Goal: Information Seeking & Learning: Learn about a topic

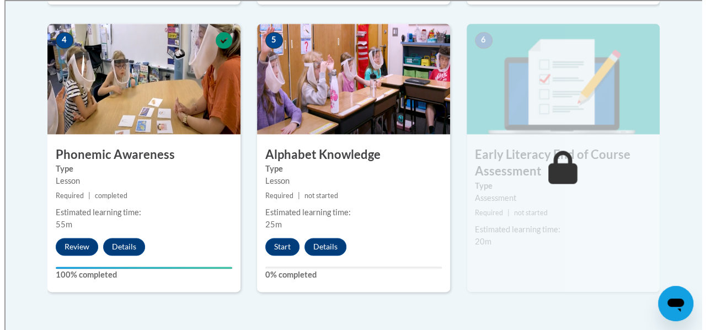
scroll to position [662, 0]
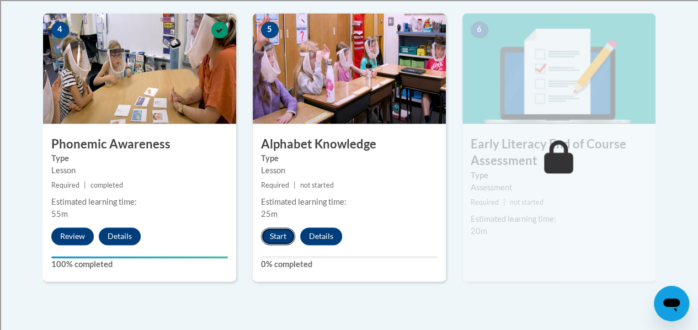
click at [287, 233] on button "Start" at bounding box center [278, 236] width 34 height 18
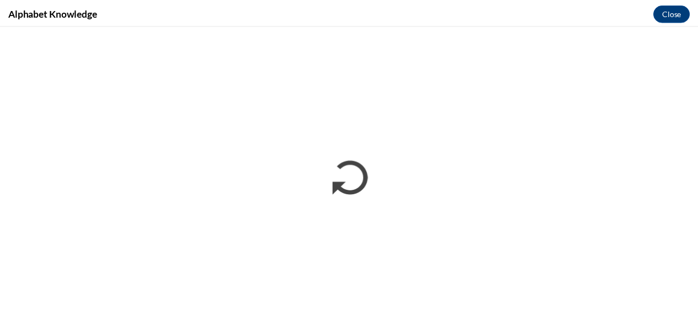
scroll to position [0, 0]
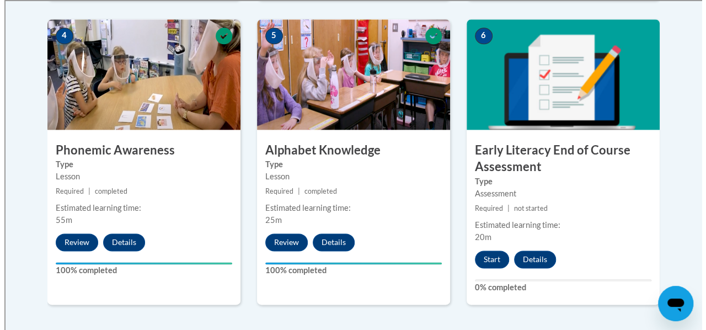
scroll to position [662, 0]
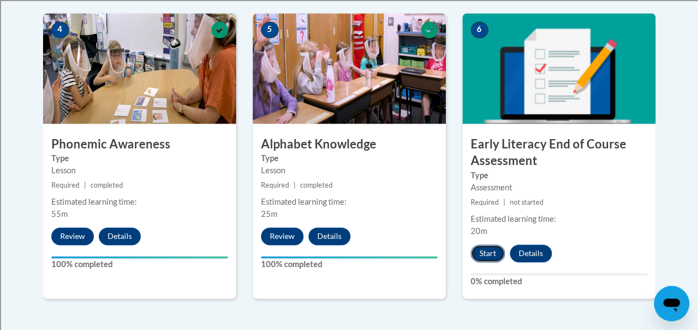
click at [481, 253] on button "Start" at bounding box center [487, 253] width 34 height 18
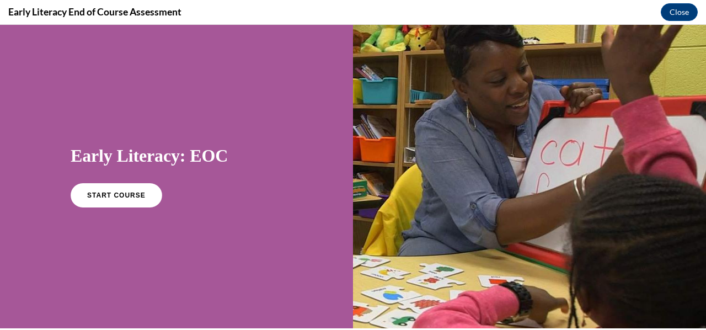
scroll to position [0, 0]
click at [140, 196] on link "START COURSE" at bounding box center [116, 195] width 96 height 25
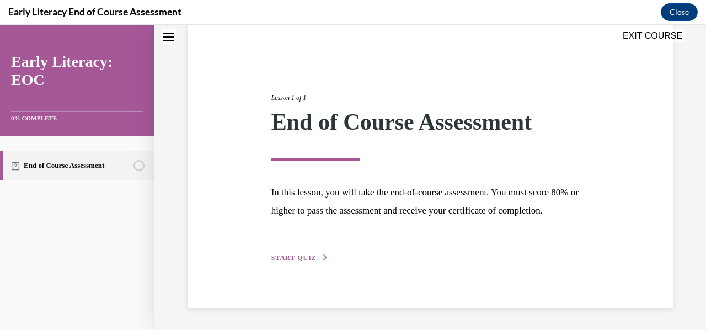
scroll to position [104, 0]
click at [295, 256] on span "START QUIZ" at bounding box center [293, 258] width 45 height 8
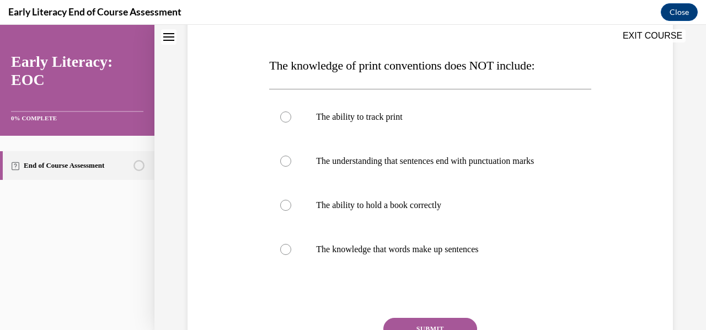
scroll to position [159, 0]
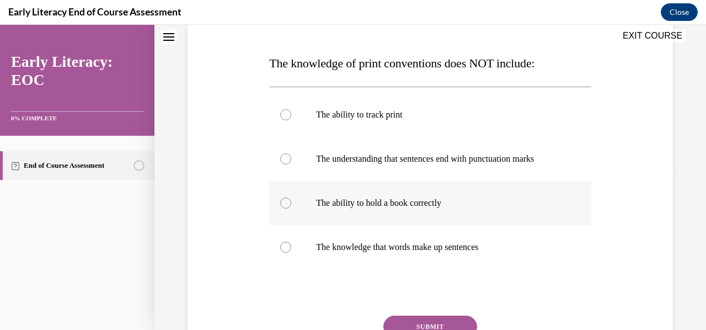
click at [281, 200] on div at bounding box center [285, 202] width 11 height 11
click at [443, 324] on button "SUBMIT" at bounding box center [430, 326] width 94 height 22
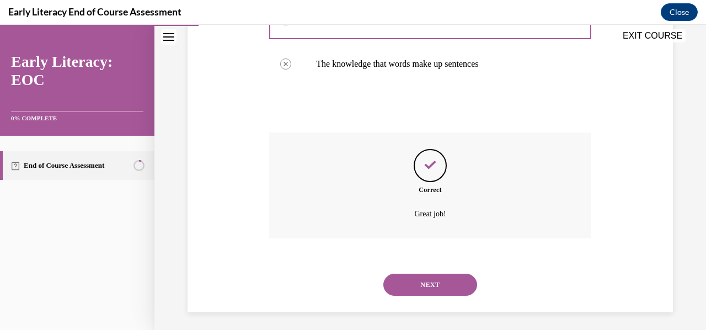
scroll to position [346, 0]
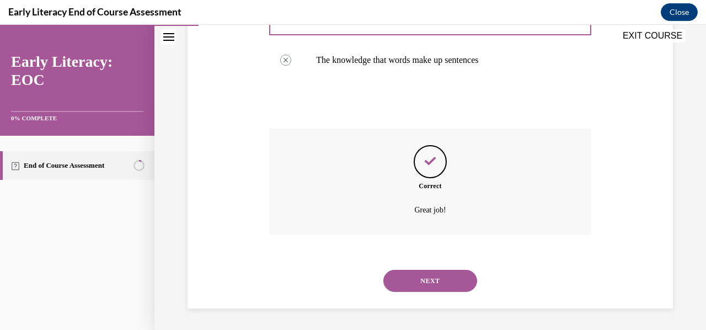
click at [438, 282] on button "NEXT" at bounding box center [430, 281] width 94 height 22
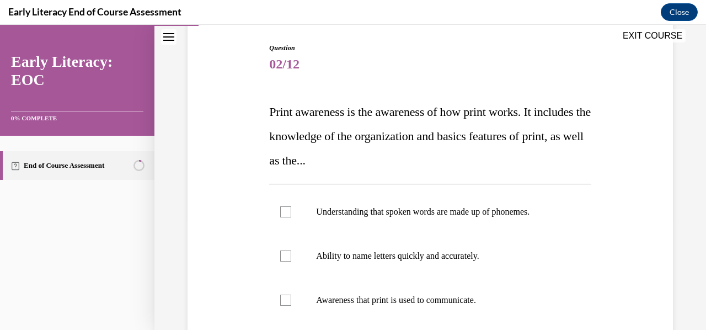
scroll to position [165, 0]
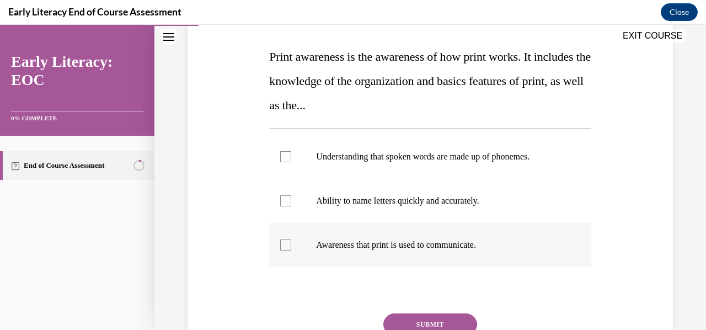
click at [280, 244] on div at bounding box center [285, 244] width 11 height 11
click at [434, 316] on button "SUBMIT" at bounding box center [430, 324] width 94 height 22
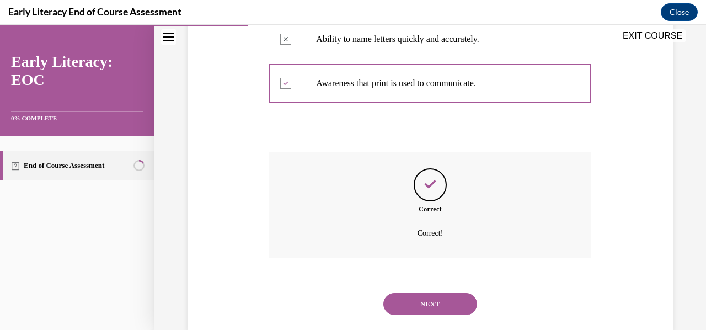
scroll to position [350, 0]
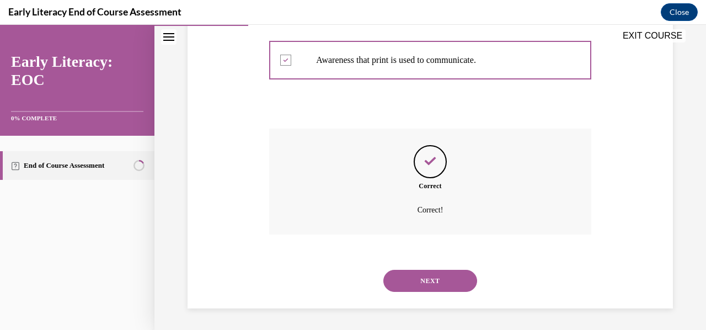
click at [432, 282] on button "NEXT" at bounding box center [430, 281] width 94 height 22
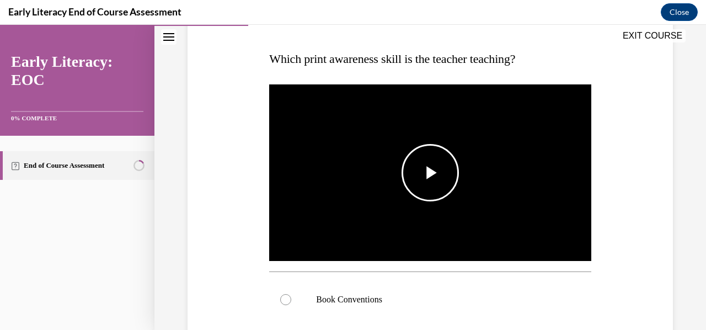
scroll to position [165, 0]
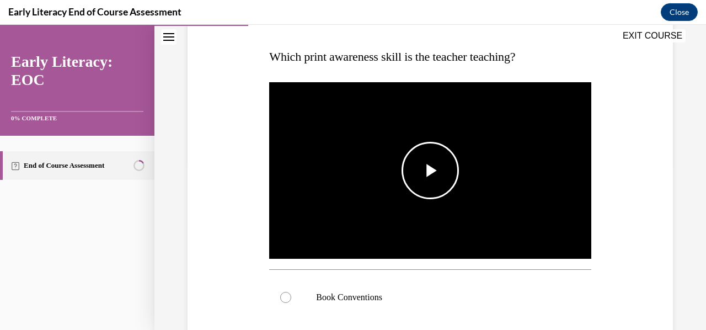
click at [430, 170] on span "Video player" at bounding box center [430, 170] width 0 height 0
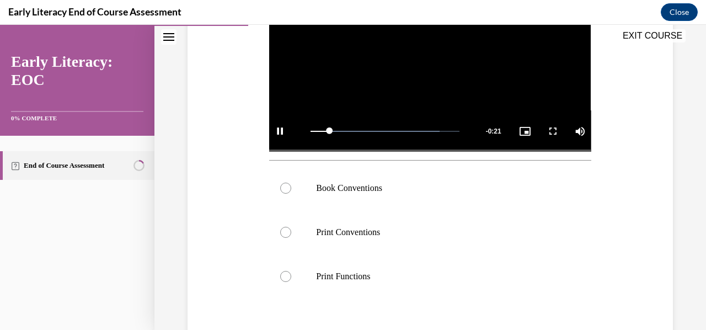
scroll to position [276, 0]
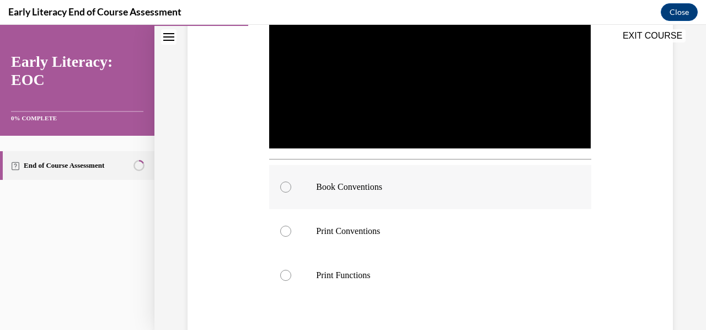
click at [291, 178] on div at bounding box center [430, 187] width 322 height 44
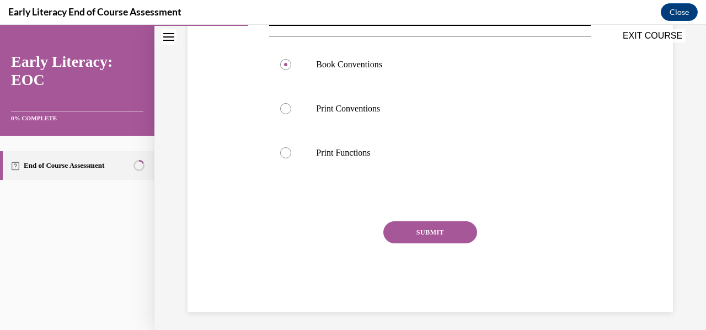
click at [432, 230] on button "SUBMIT" at bounding box center [430, 232] width 94 height 22
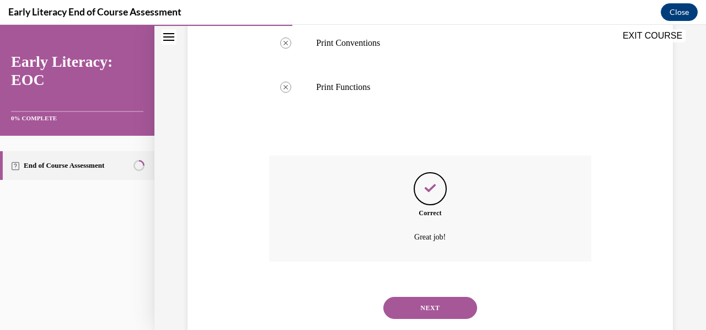
scroll to position [488, 0]
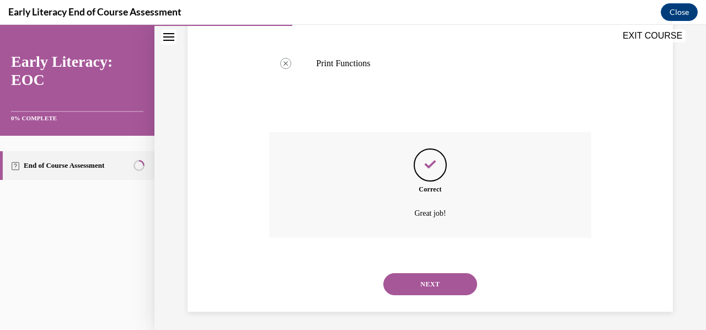
click at [446, 275] on button "NEXT" at bounding box center [430, 284] width 94 height 22
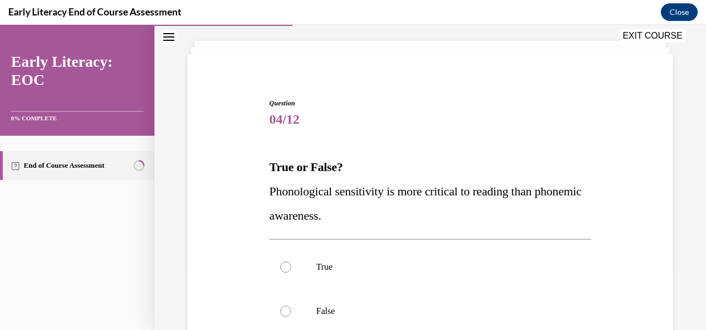
scroll to position [110, 0]
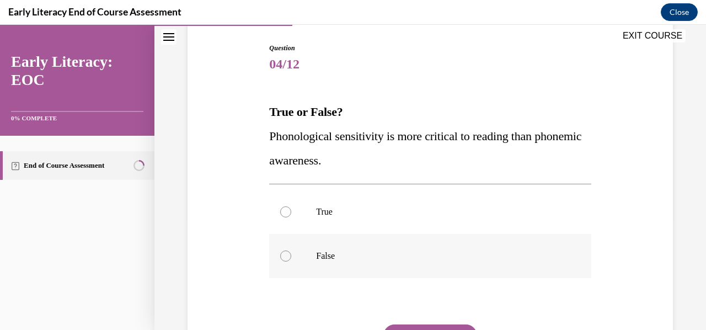
click at [297, 253] on div at bounding box center [430, 256] width 322 height 44
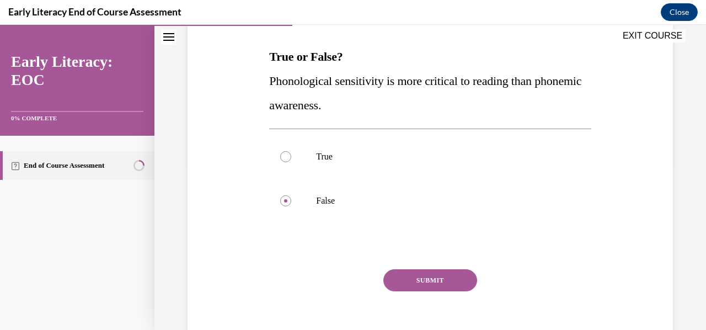
click at [438, 290] on button "SUBMIT" at bounding box center [430, 280] width 94 height 22
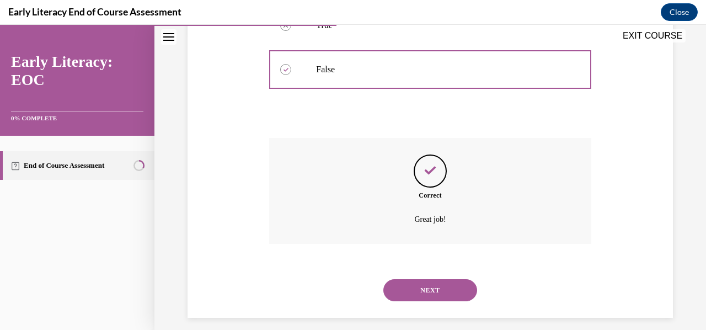
scroll to position [306, 0]
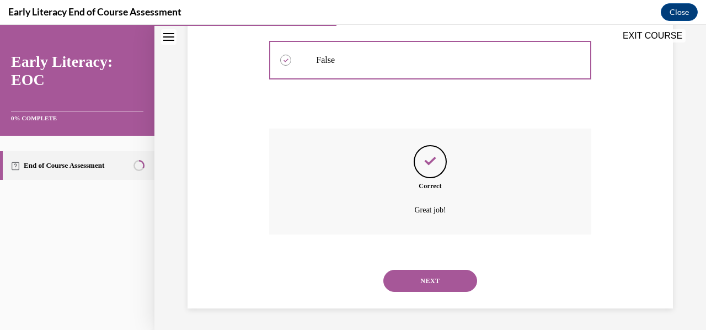
click at [429, 277] on button "NEXT" at bounding box center [430, 281] width 94 height 22
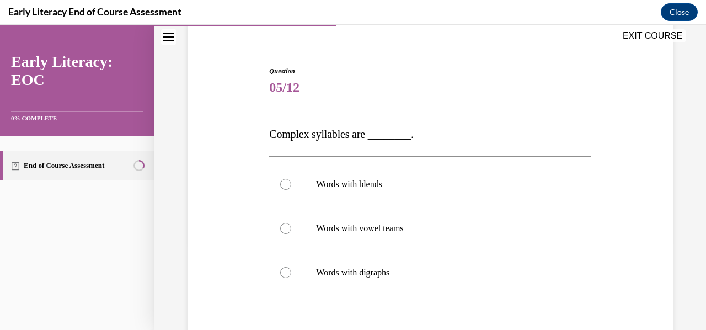
scroll to position [110, 0]
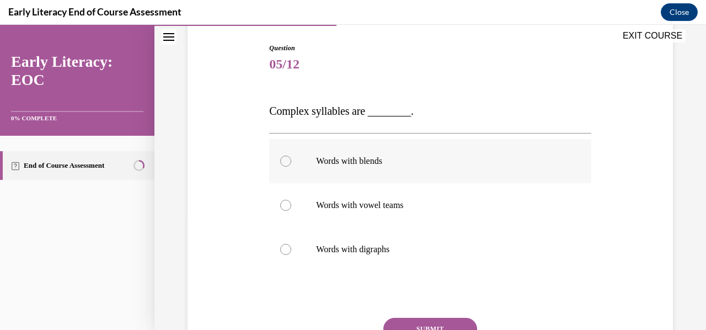
click at [284, 157] on div at bounding box center [285, 161] width 11 height 11
click at [454, 320] on button "SUBMIT" at bounding box center [430, 329] width 94 height 22
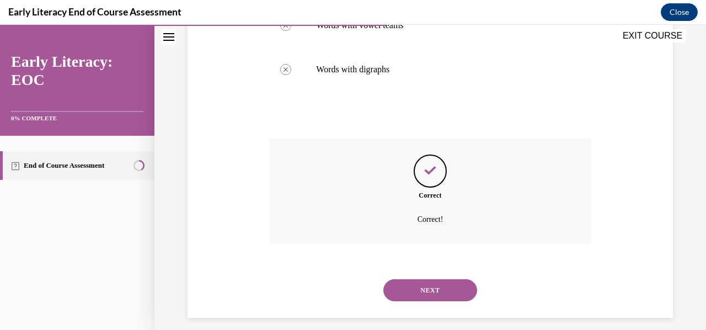
scroll to position [300, 0]
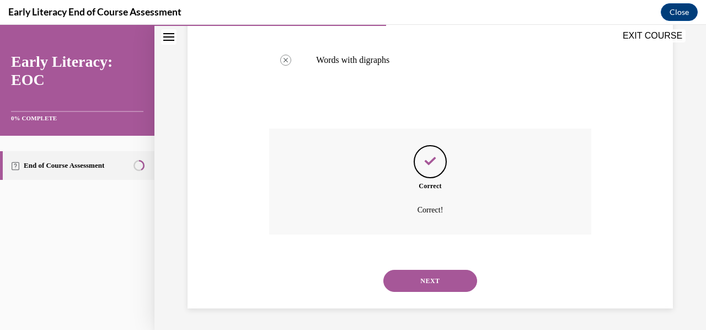
click at [429, 281] on button "NEXT" at bounding box center [430, 281] width 94 height 22
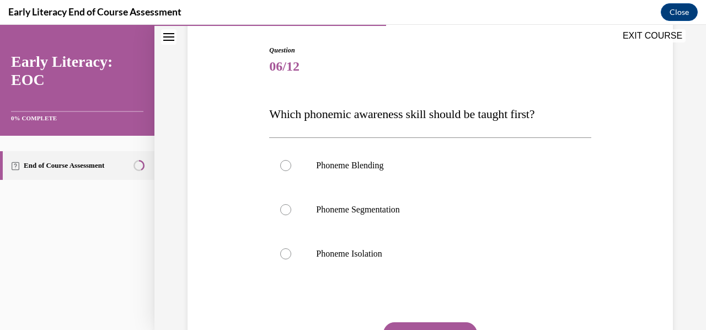
scroll to position [110, 0]
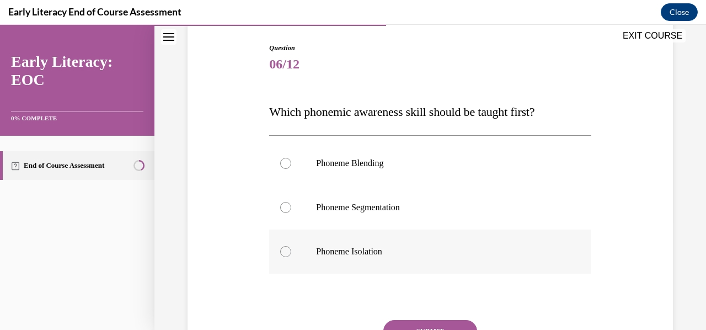
click at [292, 250] on div at bounding box center [430, 251] width 322 height 44
click at [450, 325] on button "SUBMIT" at bounding box center [430, 331] width 94 height 22
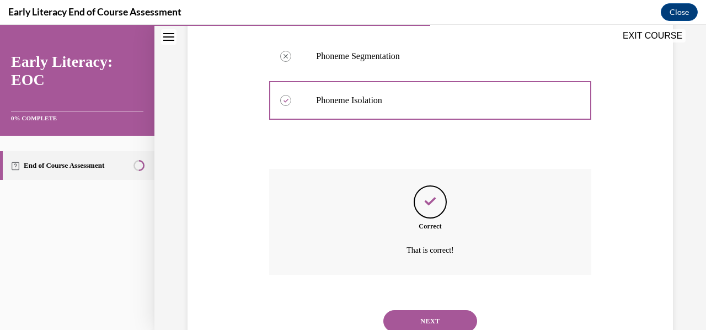
scroll to position [302, 0]
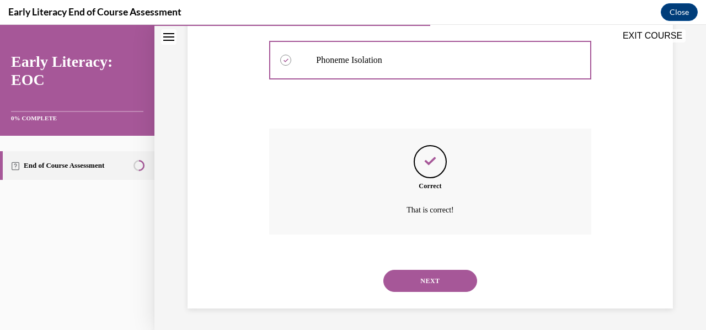
click at [440, 282] on button "NEXT" at bounding box center [430, 281] width 94 height 22
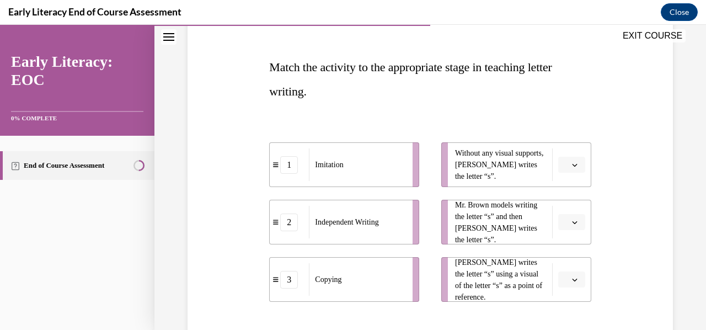
scroll to position [165, 0]
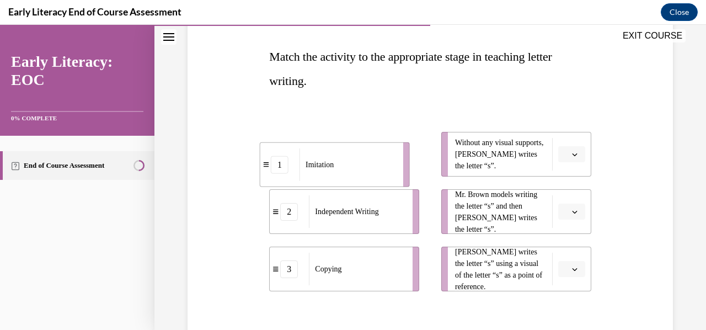
drag, startPoint x: 406, startPoint y: 158, endPoint x: 396, endPoint y: 168, distance: 13.7
click at [396, 168] on li "1 Imitation" at bounding box center [335, 164] width 150 height 45
click at [572, 210] on icon "button" at bounding box center [575, 212] width 6 height 6
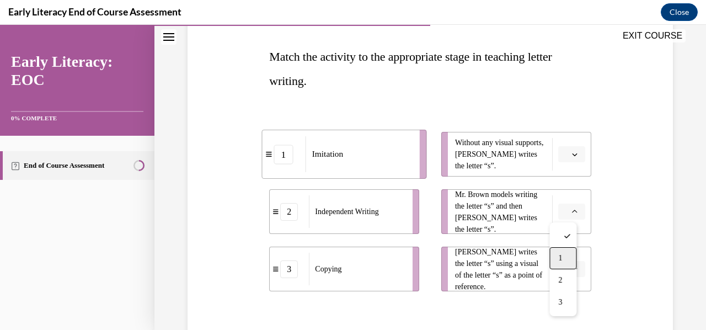
click at [563, 257] on div "1" at bounding box center [562, 258] width 27 height 22
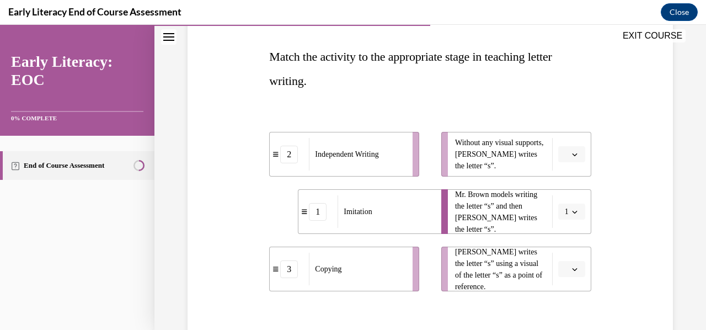
click at [567, 264] on button "button" at bounding box center [571, 269] width 27 height 17
click at [562, 247] on span "3" at bounding box center [560, 244] width 4 height 9
click at [572, 159] on button "button" at bounding box center [571, 154] width 27 height 17
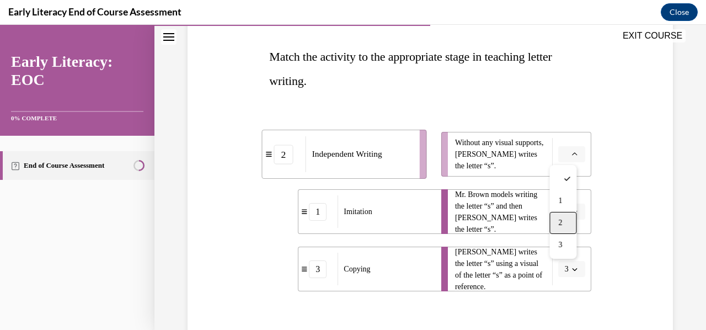
click at [566, 219] on div "2" at bounding box center [562, 223] width 27 height 22
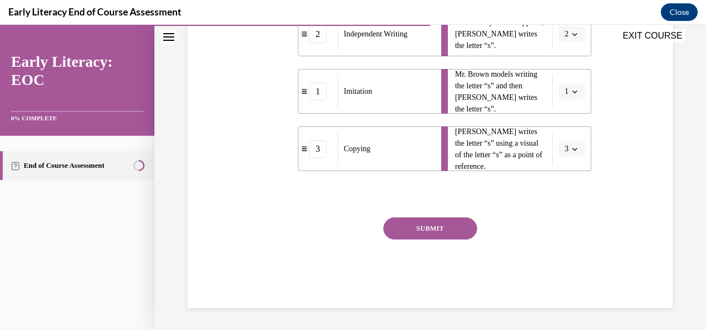
click at [439, 239] on button "SUBMIT" at bounding box center [430, 228] width 94 height 22
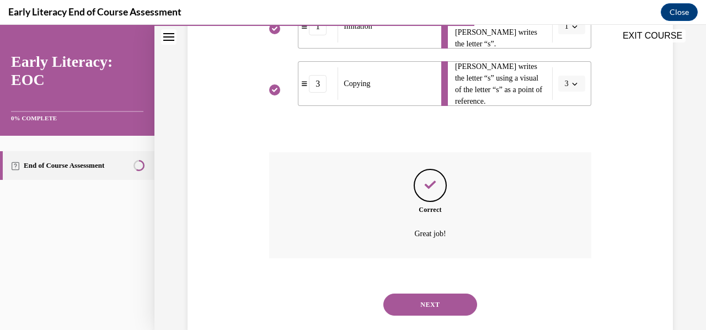
scroll to position [375, 0]
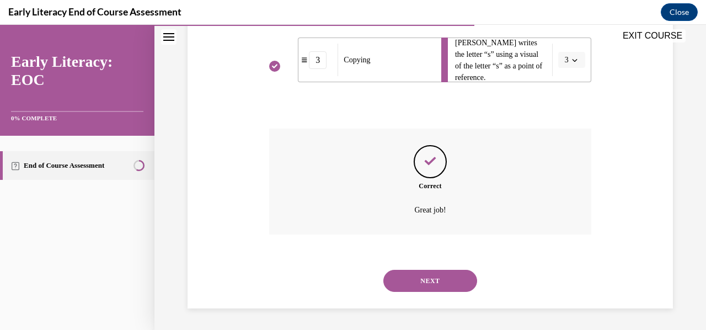
click at [435, 281] on button "NEXT" at bounding box center [430, 281] width 94 height 22
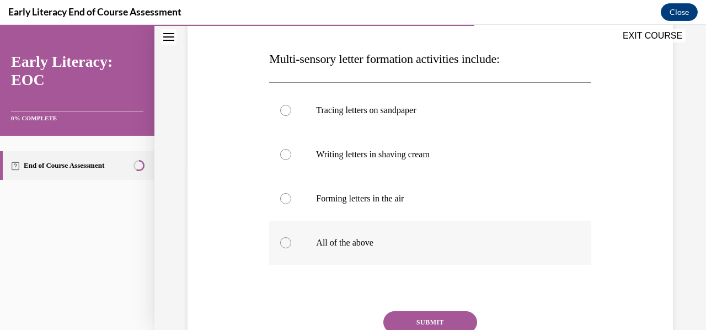
scroll to position [165, 0]
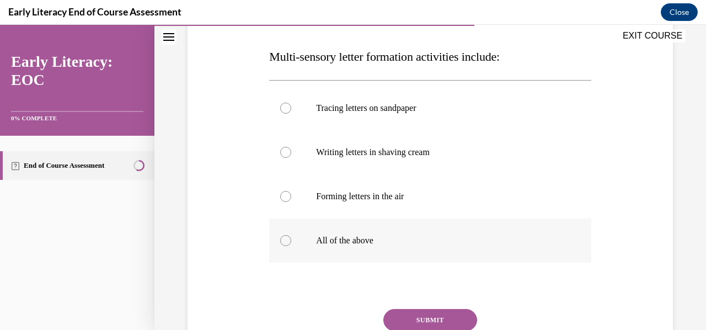
click at [287, 240] on div at bounding box center [285, 240] width 11 height 11
click at [438, 315] on button "SUBMIT" at bounding box center [430, 320] width 94 height 22
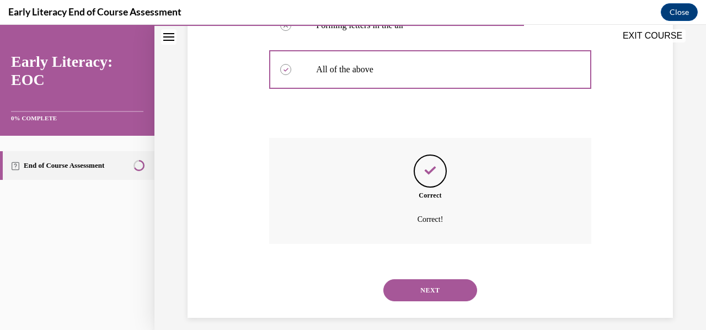
scroll to position [346, 0]
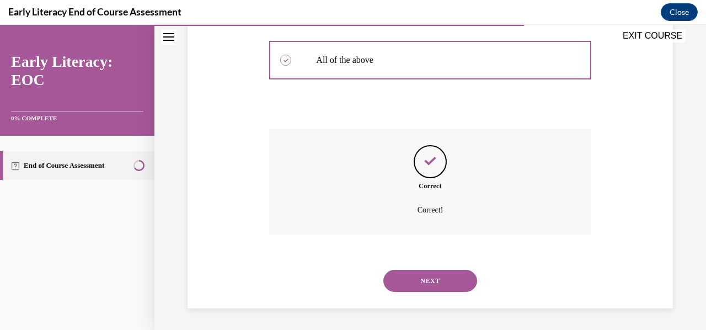
click at [415, 285] on button "NEXT" at bounding box center [430, 281] width 94 height 22
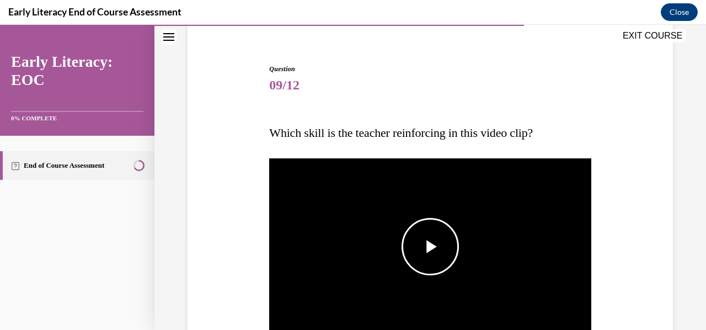
scroll to position [110, 0]
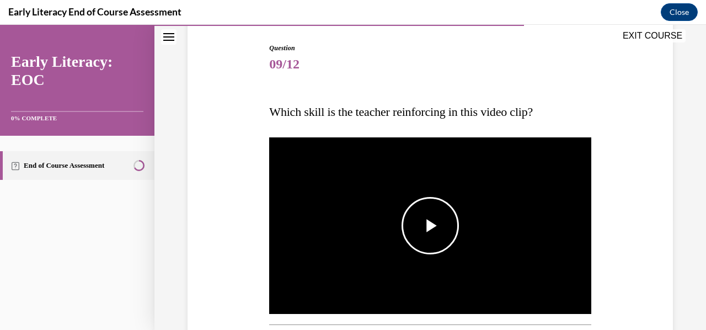
click at [430, 226] on span "Video player" at bounding box center [430, 226] width 0 height 0
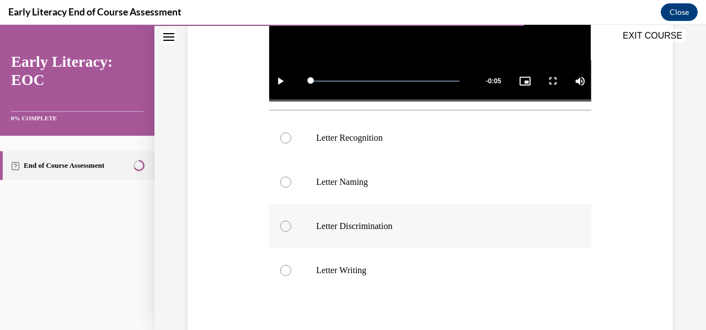
scroll to position [331, 0]
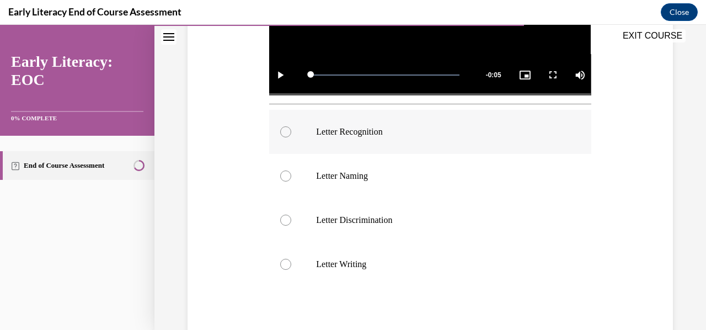
click at [286, 130] on div at bounding box center [285, 131] width 11 height 11
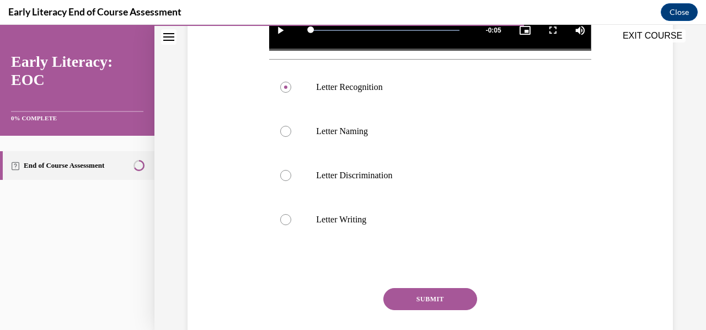
scroll to position [386, 0]
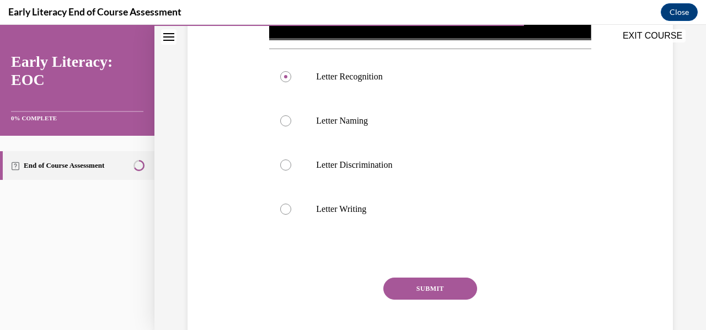
click at [454, 287] on button "SUBMIT" at bounding box center [430, 288] width 94 height 22
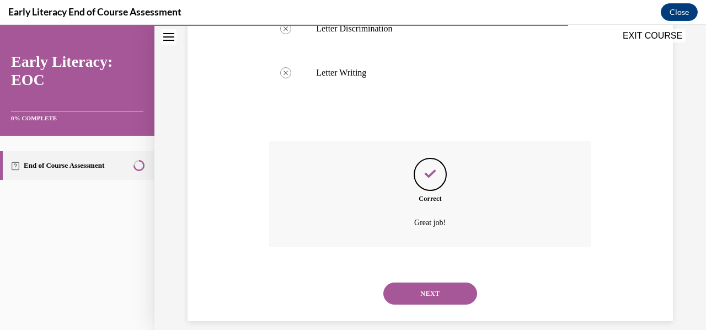
scroll to position [532, 0]
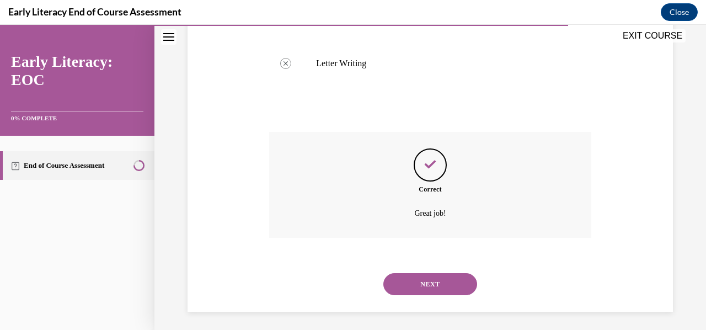
click at [451, 289] on button "NEXT" at bounding box center [430, 284] width 94 height 22
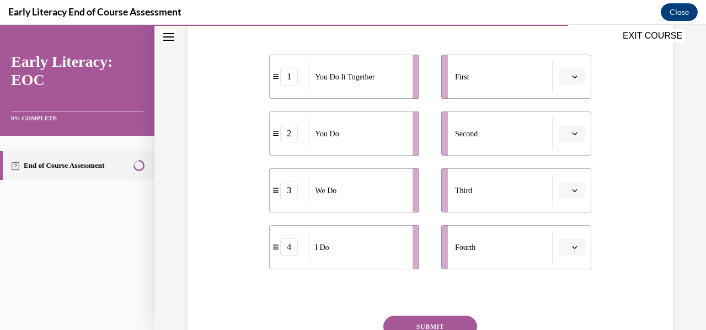
scroll to position [221, 0]
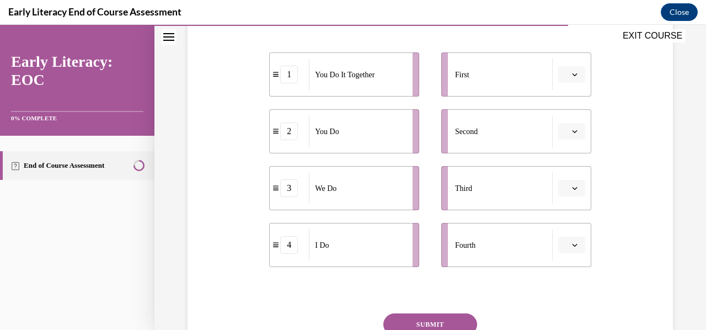
click at [572, 76] on icon "button" at bounding box center [575, 75] width 6 height 6
click at [565, 186] on div "4" at bounding box center [562, 187] width 27 height 22
click at [571, 131] on span "button" at bounding box center [575, 131] width 8 height 8
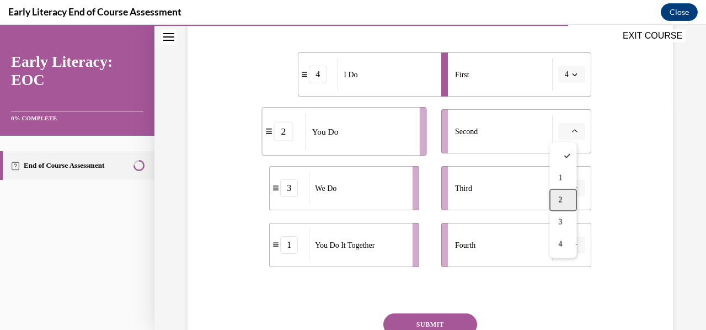
click at [566, 196] on div "2" at bounding box center [562, 200] width 27 height 22
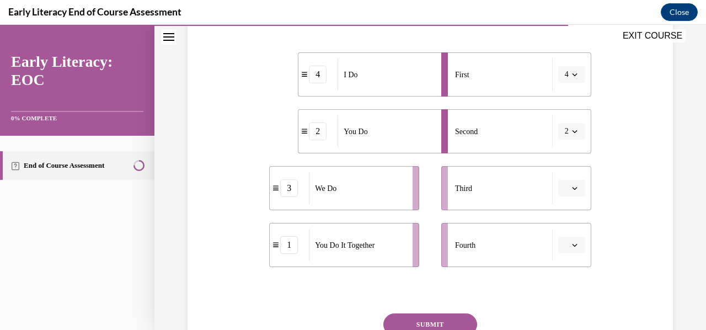
click at [572, 132] on icon "button" at bounding box center [574, 131] width 5 height 3
click at [563, 220] on div "3" at bounding box center [560, 222] width 27 height 22
click at [573, 189] on button "button" at bounding box center [571, 188] width 27 height 17
click at [566, 233] on div "1" at bounding box center [562, 234] width 27 height 22
click at [572, 247] on icon "button" at bounding box center [575, 245] width 6 height 6
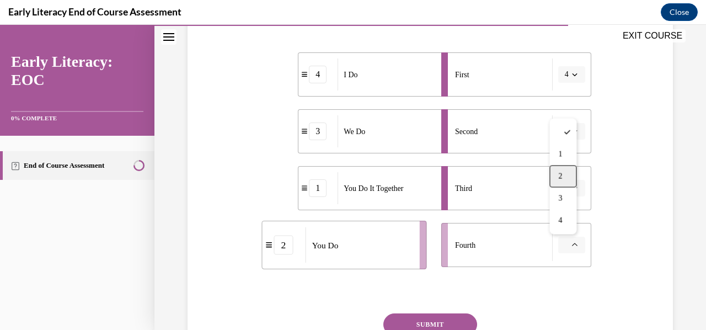
click at [566, 178] on div "2" at bounding box center [562, 176] width 27 height 22
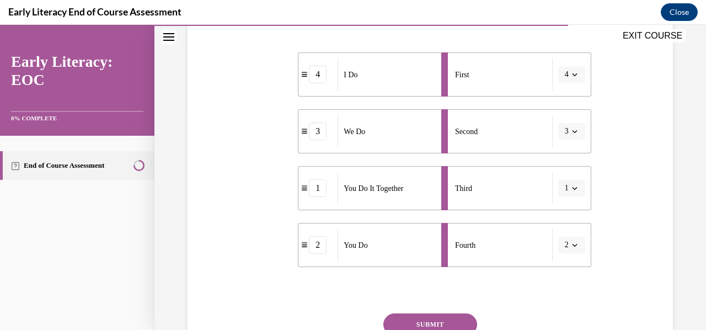
click at [426, 317] on button "SUBMIT" at bounding box center [430, 324] width 94 height 22
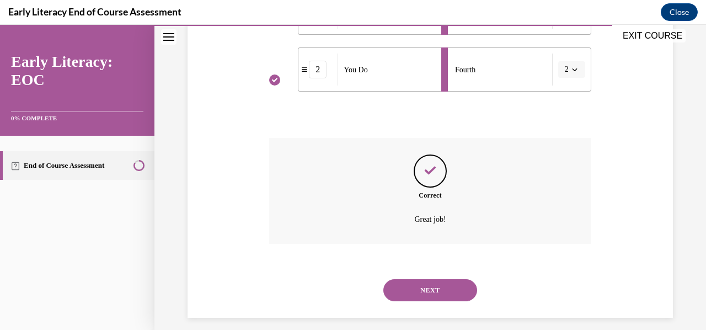
scroll to position [405, 0]
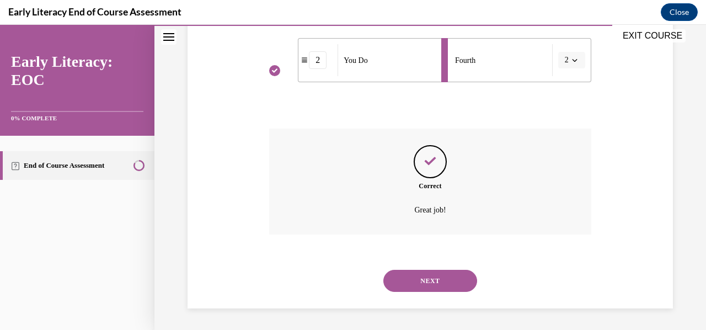
click at [416, 281] on button "NEXT" at bounding box center [430, 281] width 94 height 22
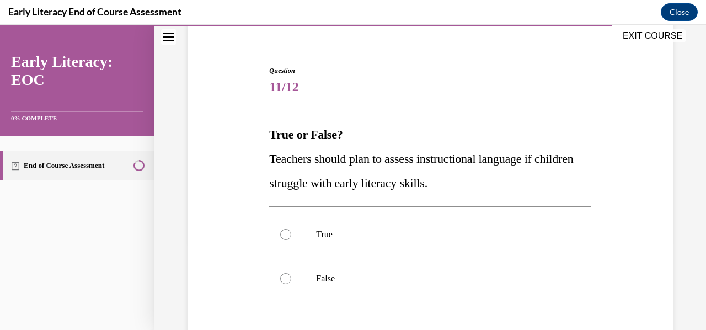
scroll to position [110, 0]
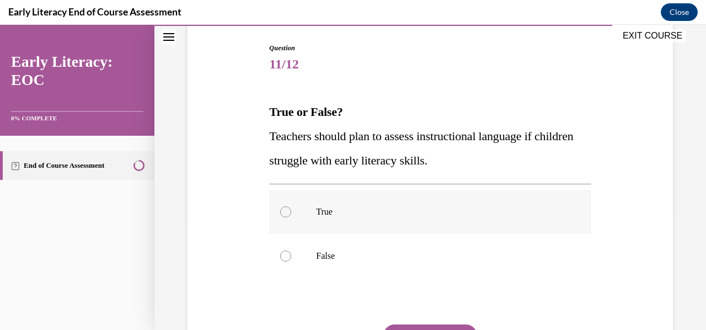
click at [286, 206] on div at bounding box center [430, 212] width 322 height 44
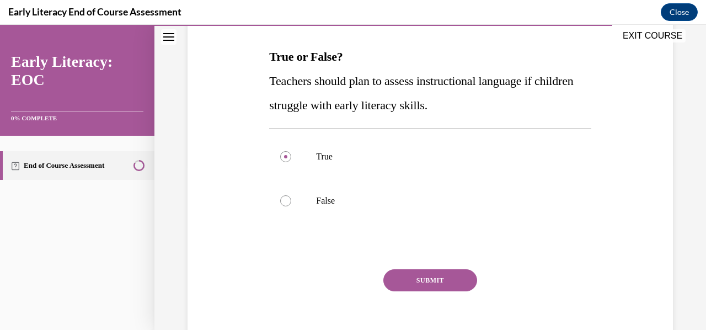
click at [448, 283] on button "SUBMIT" at bounding box center [430, 280] width 94 height 22
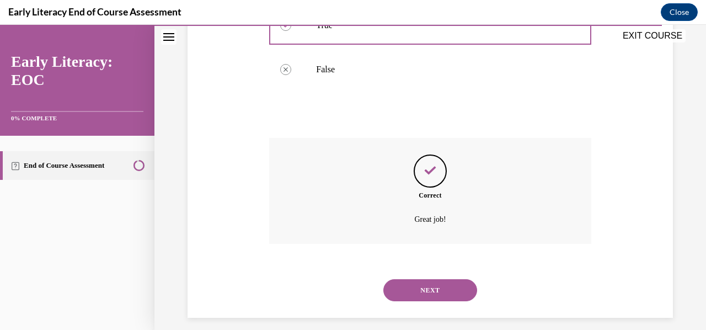
scroll to position [306, 0]
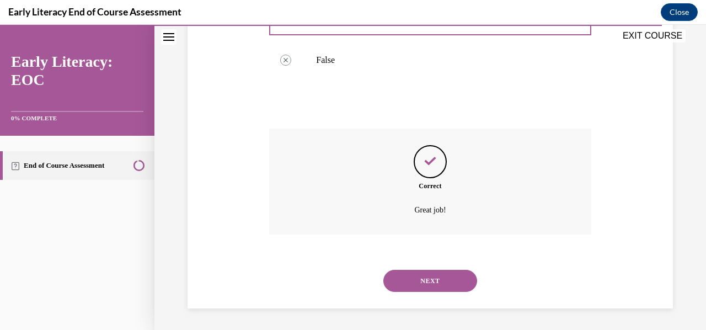
click at [433, 281] on button "NEXT" at bounding box center [430, 281] width 94 height 22
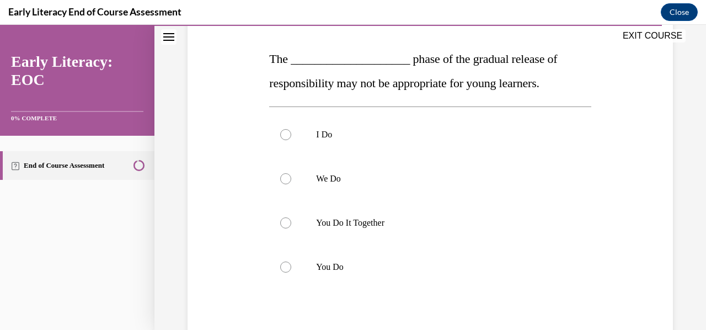
scroll to position [165, 0]
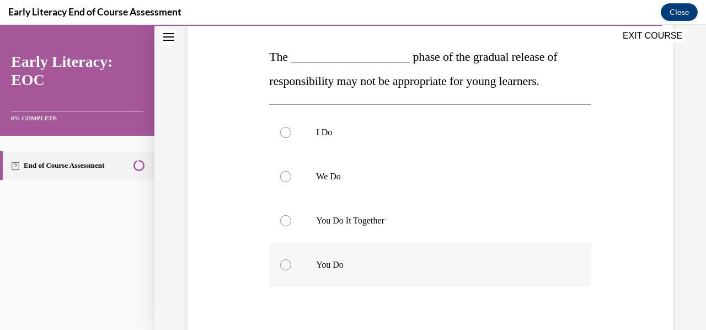
click at [283, 260] on div at bounding box center [285, 264] width 11 height 11
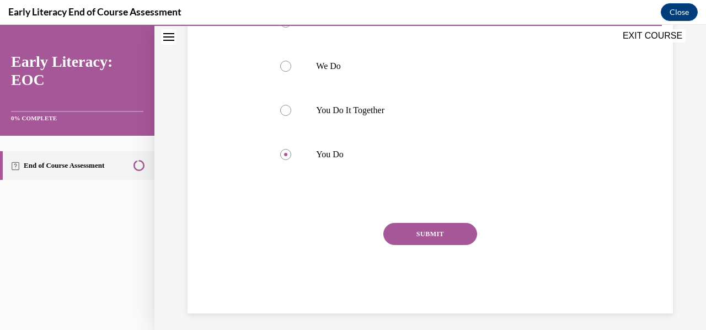
click at [413, 227] on button "SUBMIT" at bounding box center [430, 234] width 94 height 22
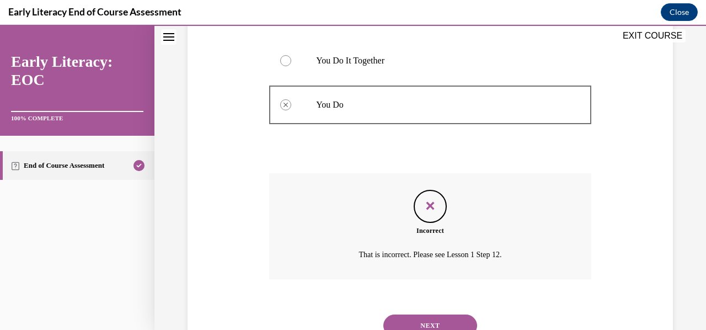
scroll to position [315, 0]
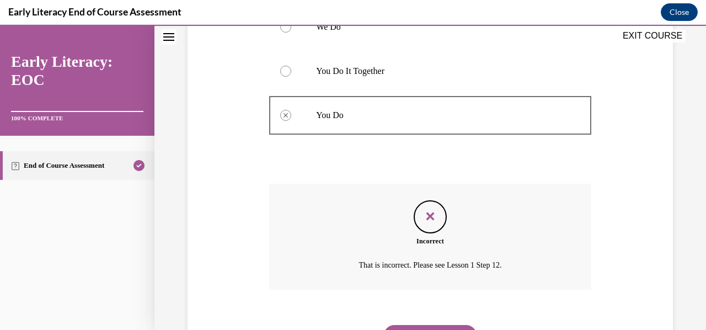
click at [285, 68] on div at bounding box center [285, 71] width 11 height 11
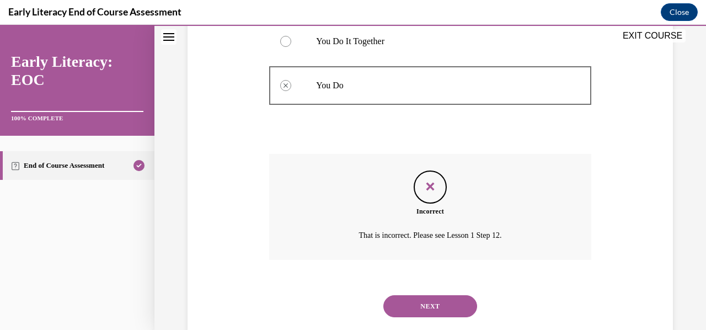
scroll to position [370, 0]
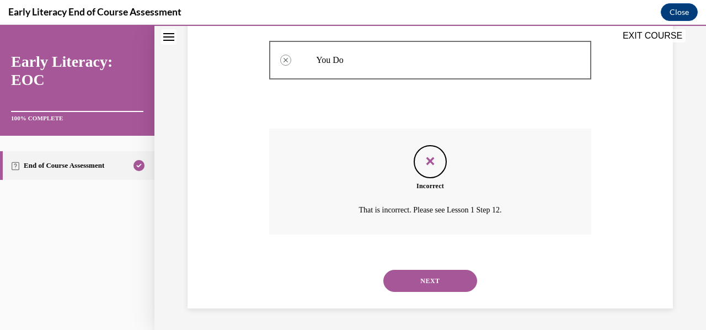
click at [435, 279] on button "NEXT" at bounding box center [430, 281] width 94 height 22
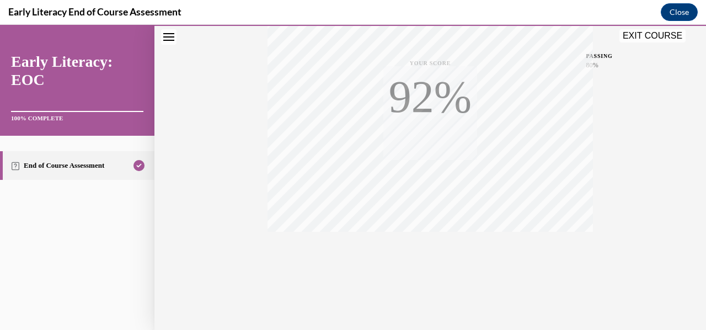
scroll to position [260, 0]
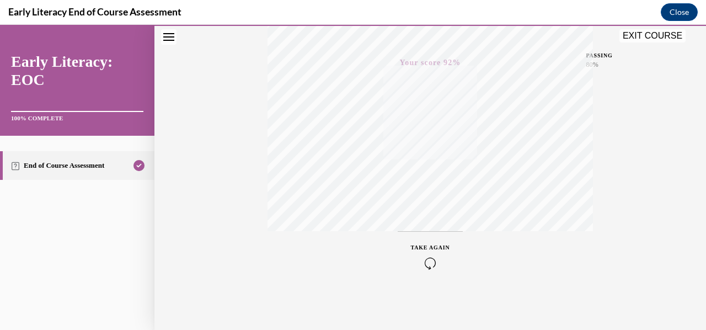
click at [646, 36] on button "EXIT COURSE" at bounding box center [652, 35] width 66 height 13
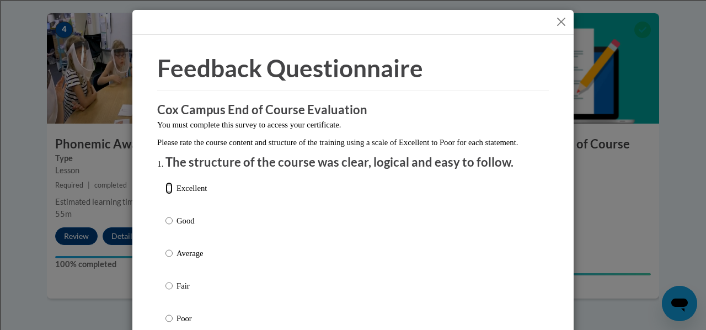
click at [165, 194] on input "Excellent" at bounding box center [168, 188] width 7 height 12
radio input "true"
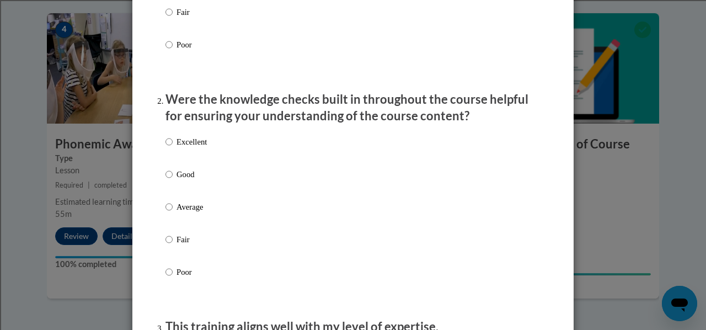
scroll to position [276, 0]
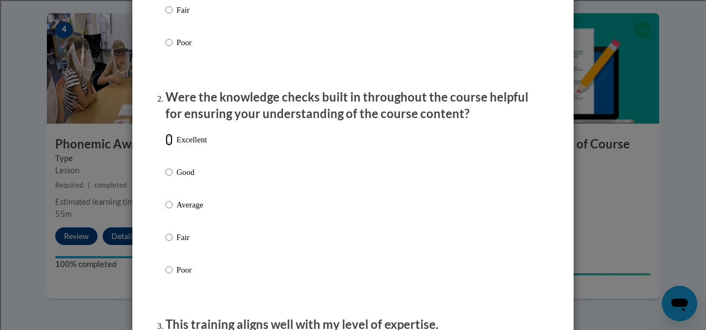
click at [165, 146] on input "Excellent" at bounding box center [168, 139] width 7 height 12
radio input "true"
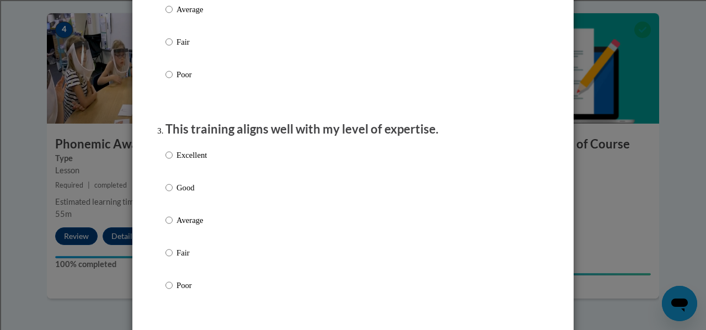
scroll to position [496, 0]
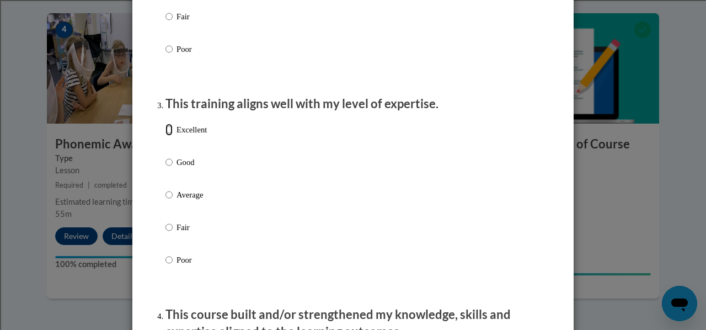
click at [165, 136] on input "Excellent" at bounding box center [168, 130] width 7 height 12
radio input "true"
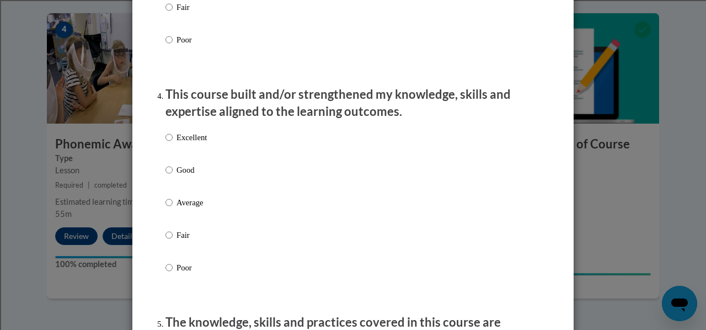
scroll to position [717, 0]
click at [168, 143] on input "Excellent" at bounding box center [168, 137] width 7 height 12
radio input "true"
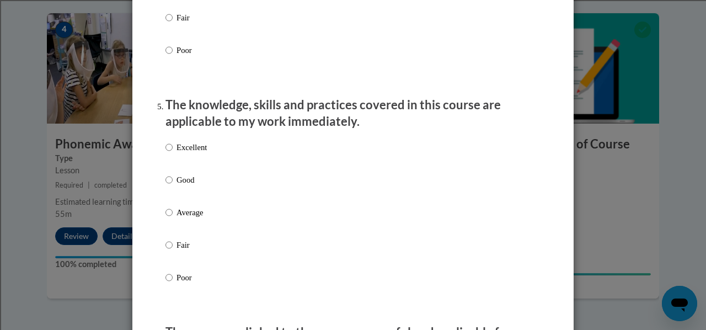
scroll to position [938, 0]
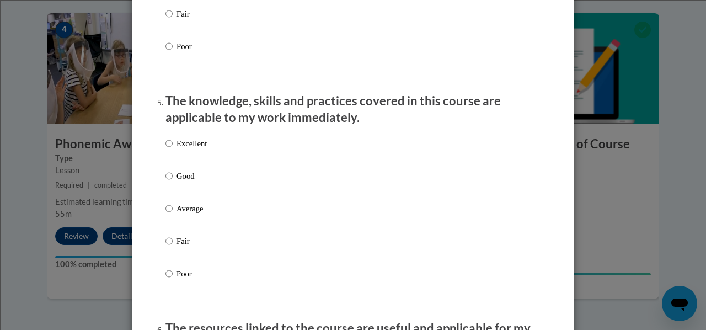
click at [177, 149] on p "Excellent" at bounding box center [192, 143] width 30 height 12
click at [173, 149] on input "Excellent" at bounding box center [168, 143] width 7 height 12
radio input "true"
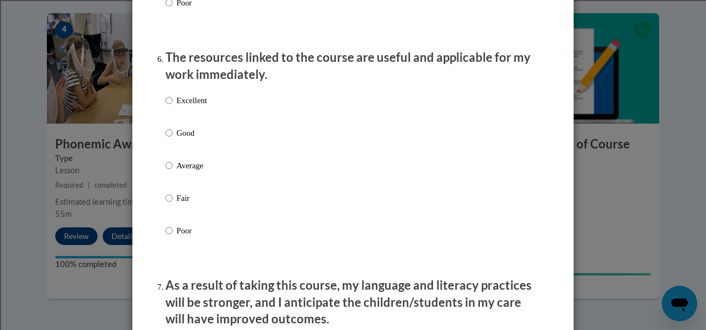
scroll to position [1213, 0]
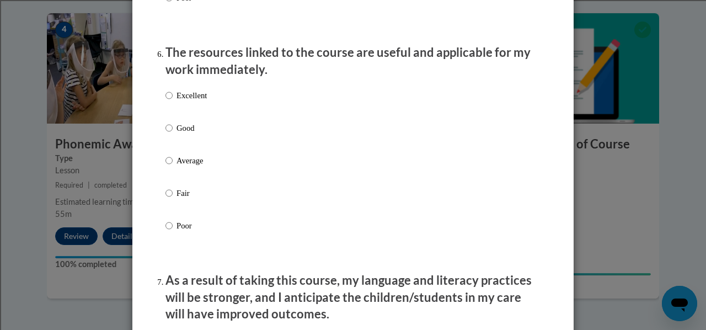
click at [178, 101] on p "Excellent" at bounding box center [192, 95] width 30 height 12
click at [173, 101] on input "Excellent" at bounding box center [168, 95] width 7 height 12
radio input "true"
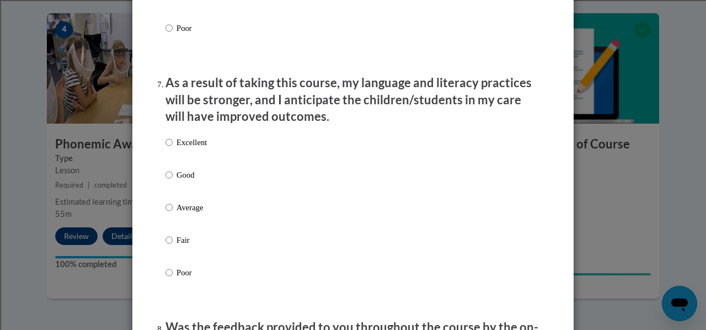
scroll to position [1434, 0]
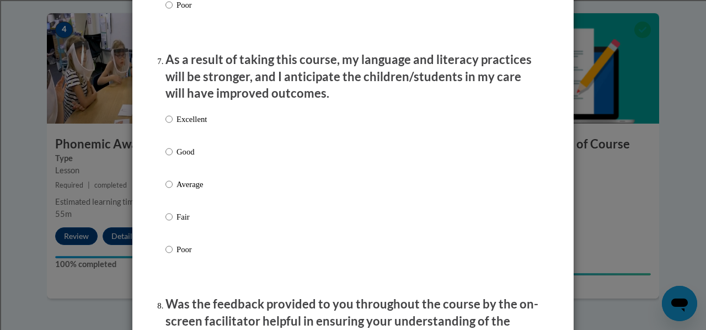
click at [188, 125] on p "Excellent" at bounding box center [192, 119] width 30 height 12
click at [173, 125] on input "Excellent" at bounding box center [168, 119] width 7 height 12
radio input "true"
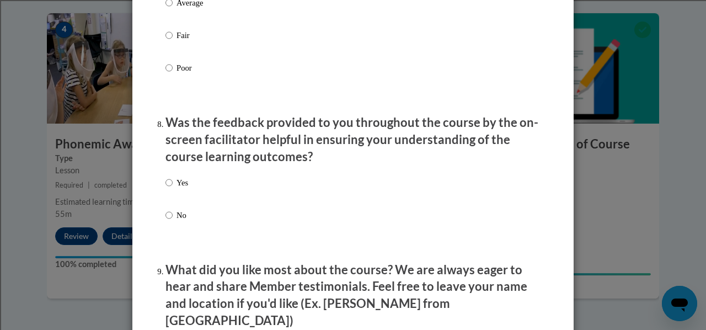
scroll to position [1655, 0]
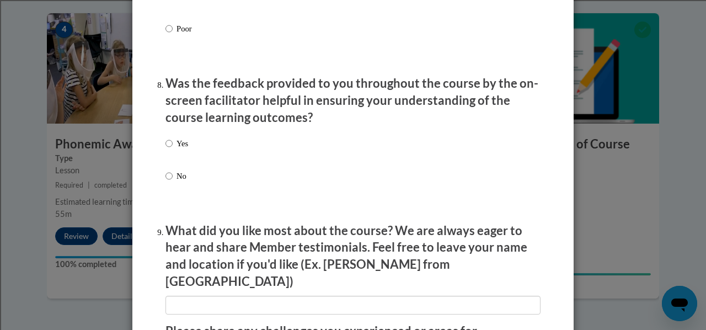
click at [169, 151] on label "Yes" at bounding box center [176, 152] width 23 height 30
click at [169, 149] on input "Yes" at bounding box center [168, 143] width 7 height 12
radio input "true"
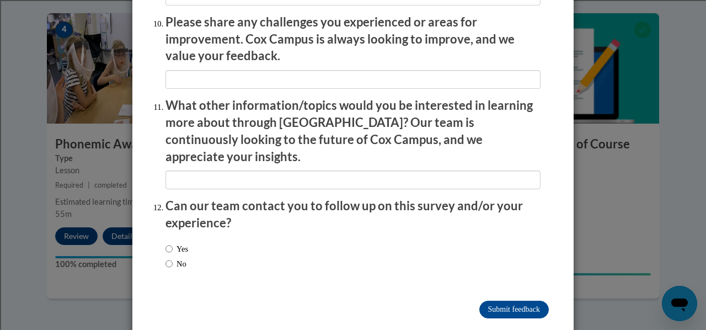
scroll to position [1964, 0]
click at [171, 258] on label "No" at bounding box center [175, 264] width 21 height 12
click at [171, 258] on input "No" at bounding box center [168, 264] width 7 height 12
radio input "true"
click at [494, 301] on input "Submit feedback" at bounding box center [513, 310] width 69 height 18
